Goal: Check status: Check status

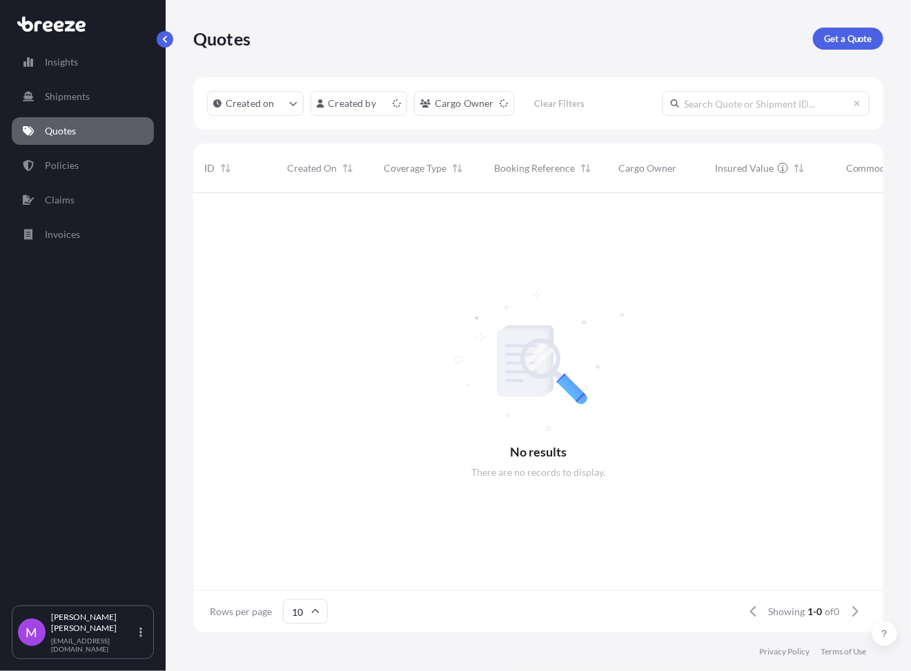
scroll to position [434, 676]
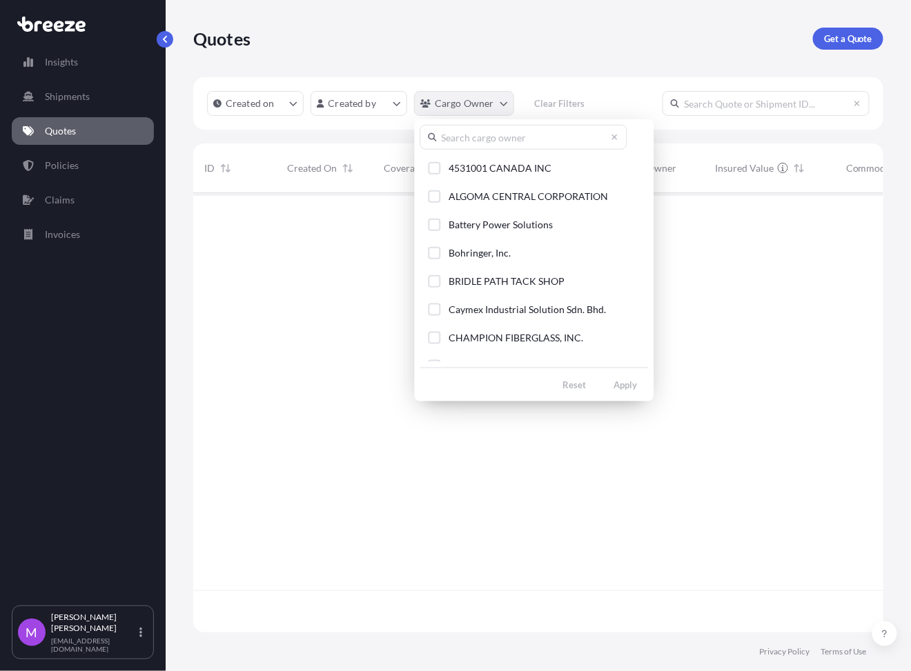
click at [501, 108] on html "Insights Shipments Quotes Policies Claims Invoices M [PERSON_NAME] [EMAIL_ADDRE…" at bounding box center [455, 335] width 911 height 671
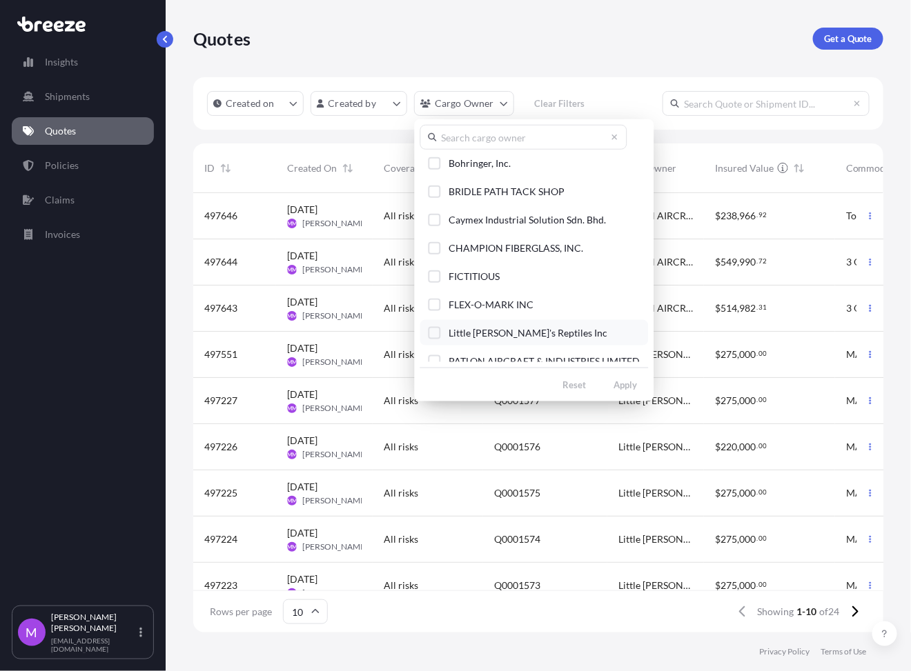
scroll to position [92, 0]
click at [433, 333] on div "Select Option" at bounding box center [434, 330] width 12 height 12
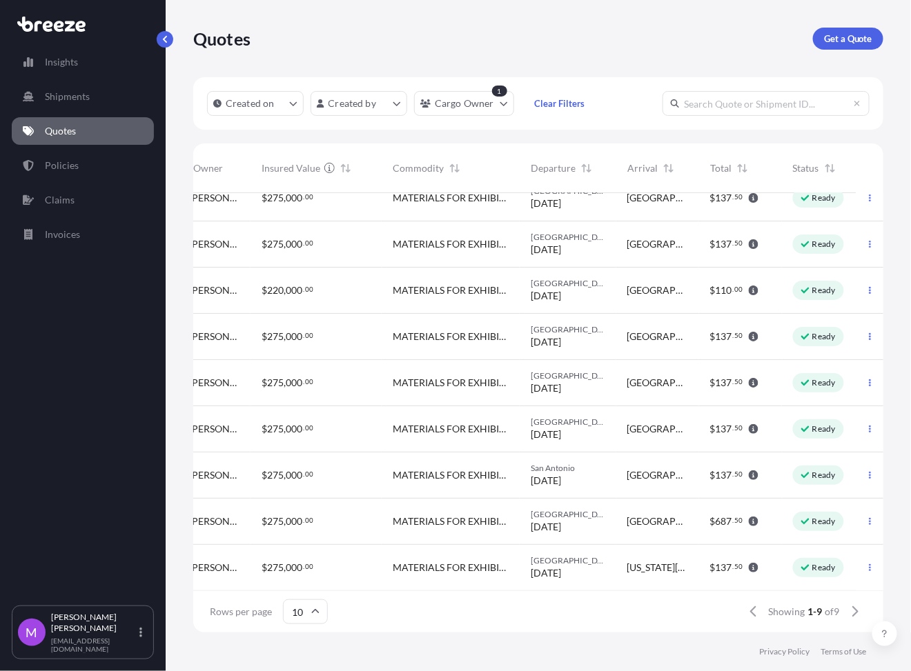
scroll to position [31, 453]
click at [330, 515] on div "$ 275 , 000 . 00" at bounding box center [315, 522] width 131 height 46
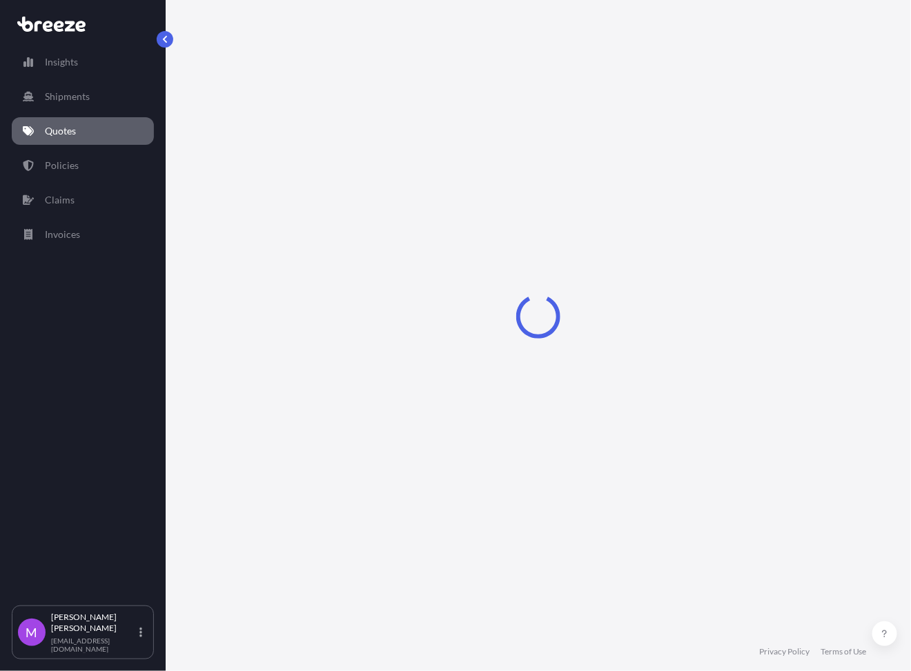
select select "Road"
select select "2"
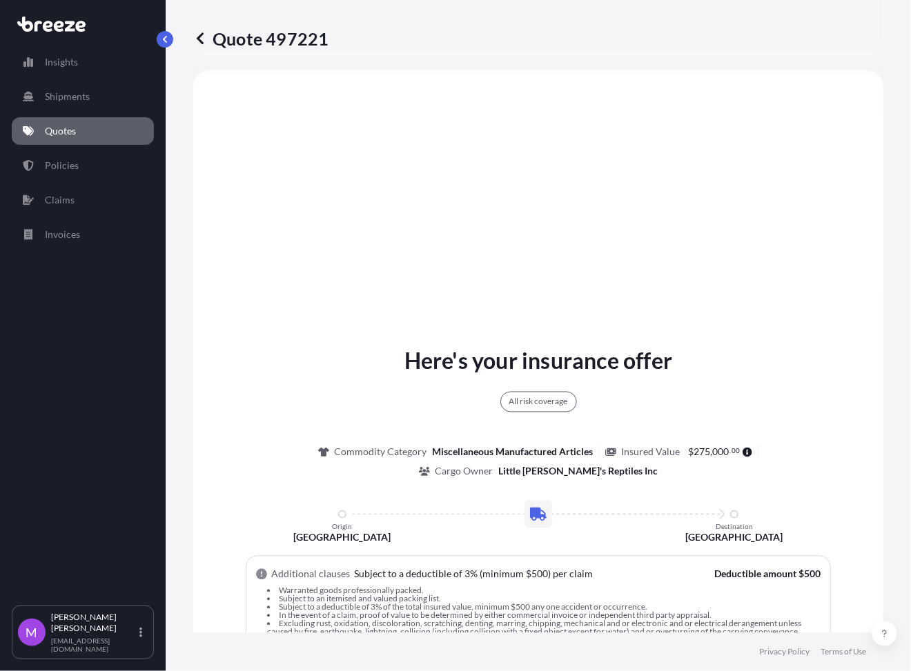
scroll to position [542, 0]
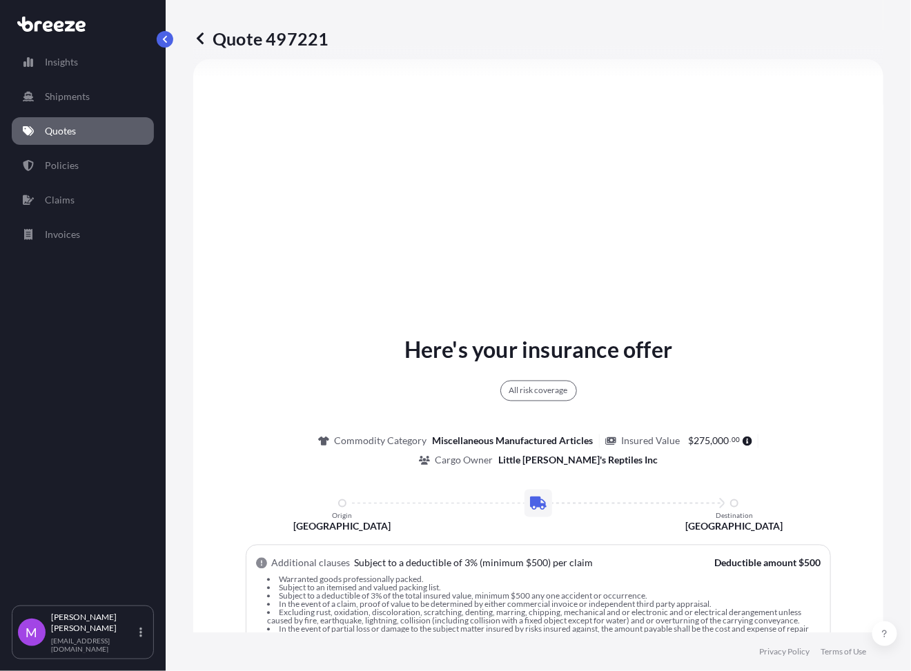
click at [280, 38] on p "Quote 497221" at bounding box center [260, 39] width 135 height 22
click at [257, 48] on p "Quote 497221" at bounding box center [260, 39] width 135 height 22
click at [221, 46] on p "Quote 497221" at bounding box center [260, 39] width 135 height 22
drag, startPoint x: 230, startPoint y: 37, endPoint x: 326, endPoint y: 46, distance: 96.3
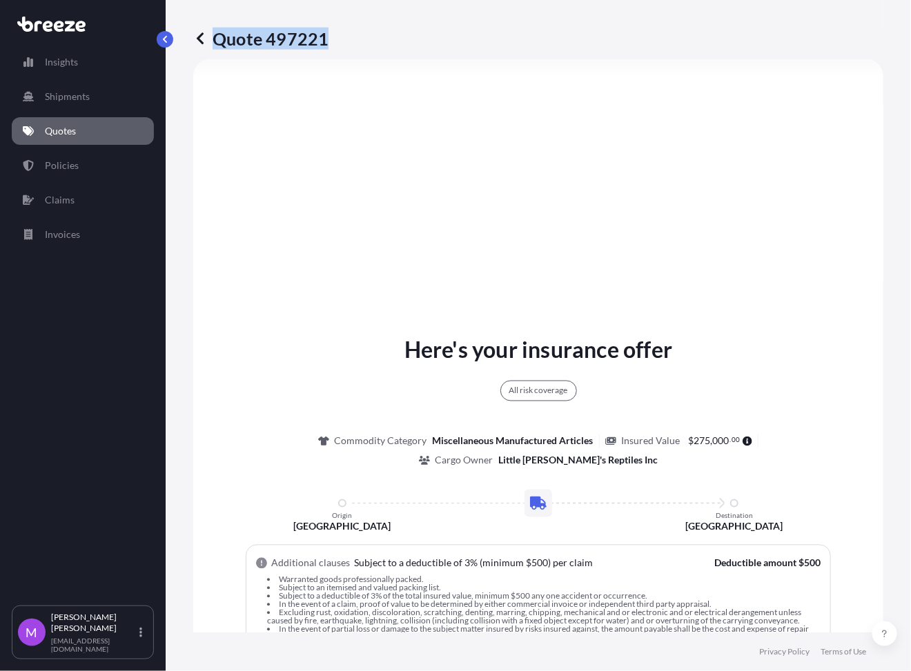
click at [326, 46] on p "Quote 497221" at bounding box center [260, 39] width 135 height 22
copy p "Quote 497221"
click at [197, 34] on icon at bounding box center [200, 39] width 14 height 14
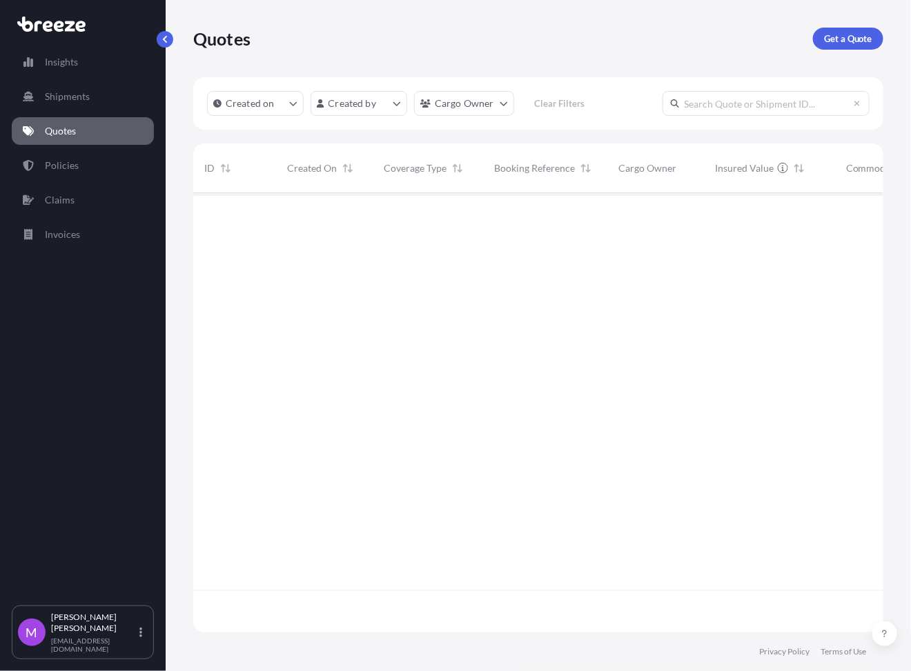
scroll to position [434, 676]
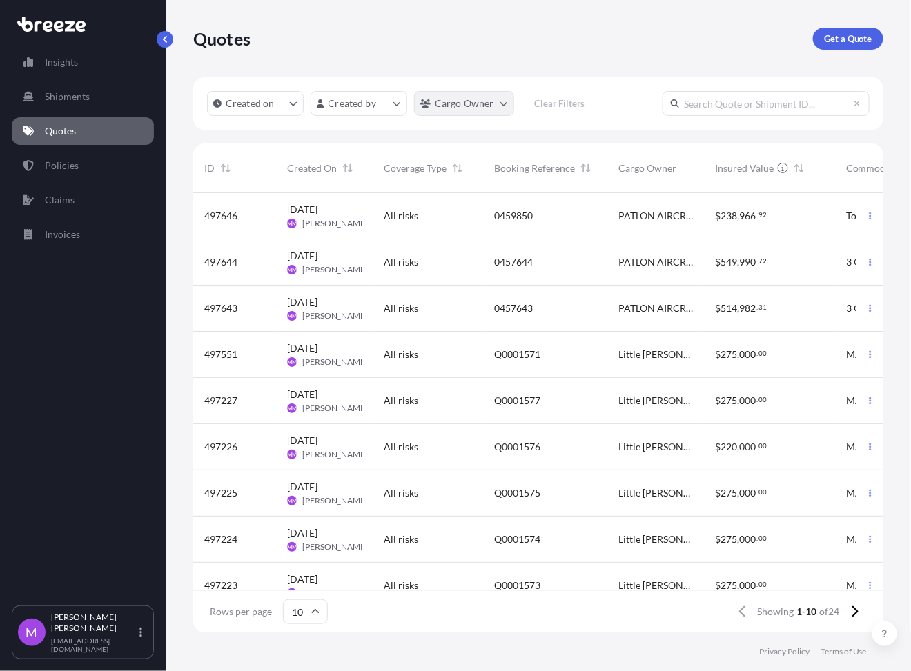
click at [497, 101] on html "Insights Shipments Quotes Policies Claims Invoices M [PERSON_NAME] [EMAIL_ADDRE…" at bounding box center [455, 335] width 911 height 671
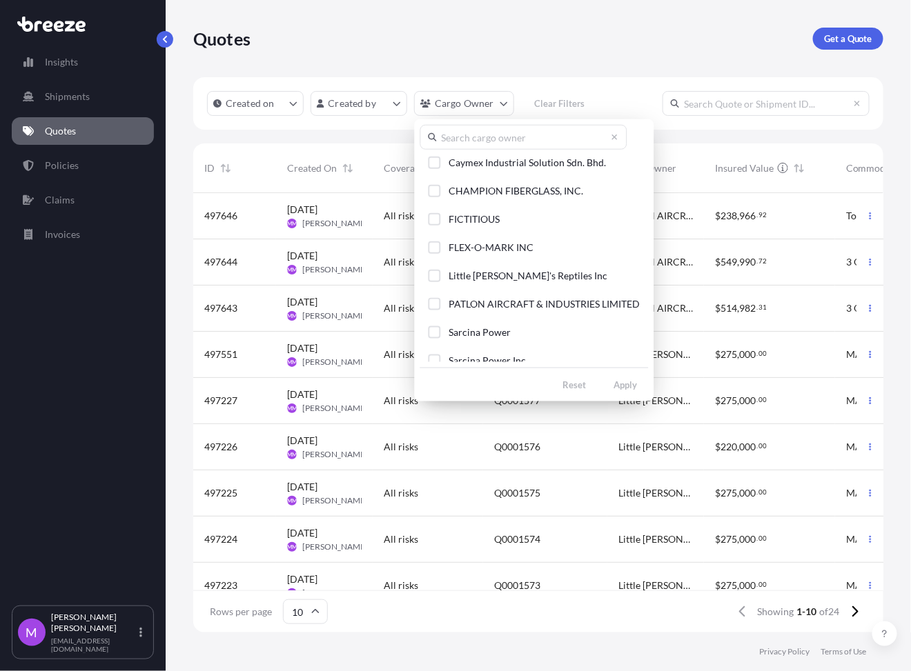
scroll to position [145, 0]
click at [438, 276] on div "Select Option" at bounding box center [434, 277] width 12 height 12
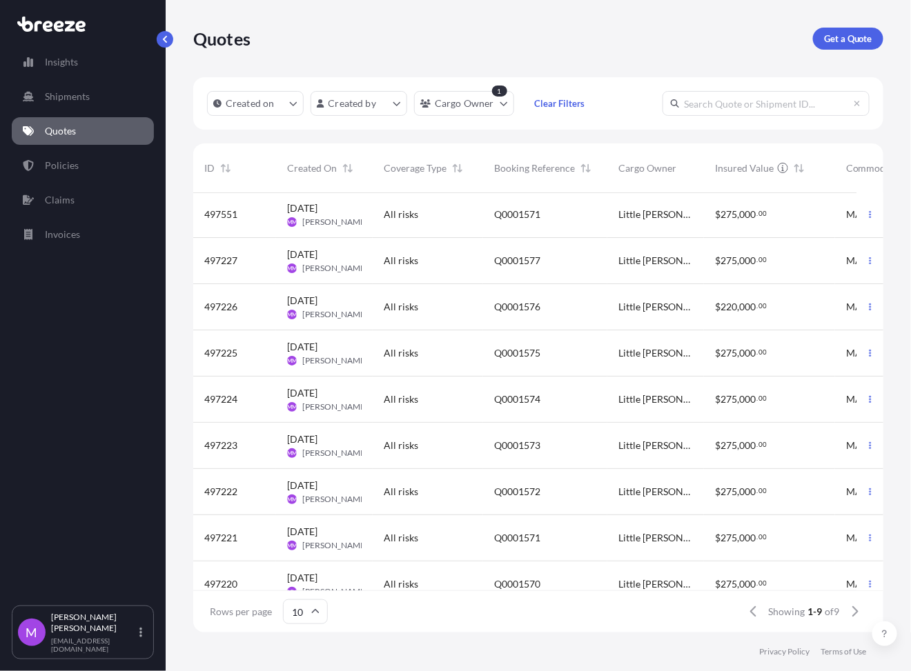
scroll to position [0, 0]
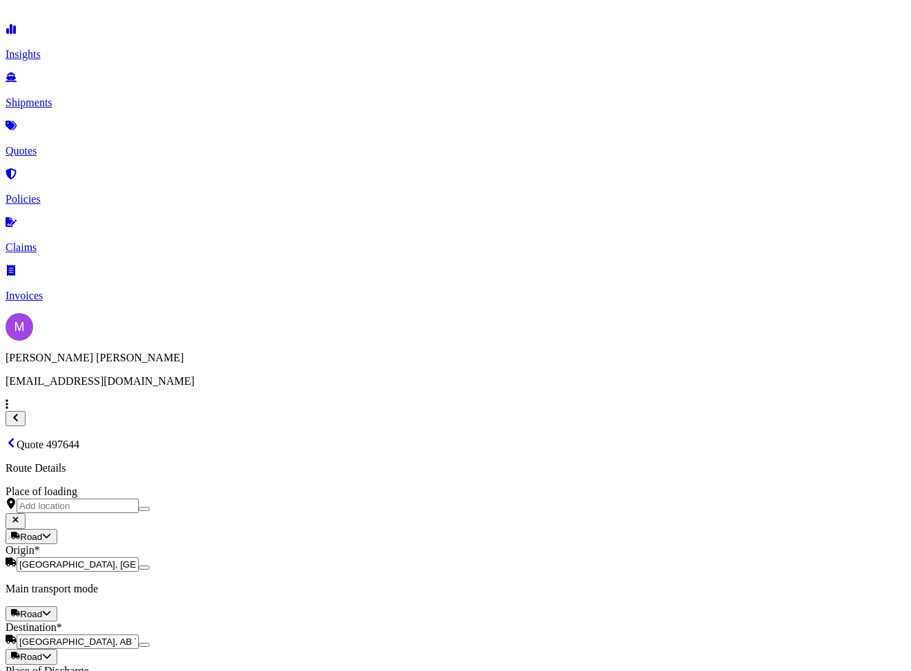
select select "Road"
select select "1"
